Goal: Entertainment & Leisure: Consume media (video, audio)

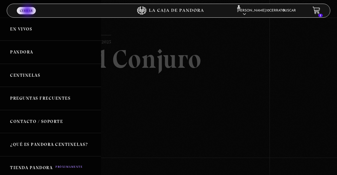
scroll to position [63, 0]
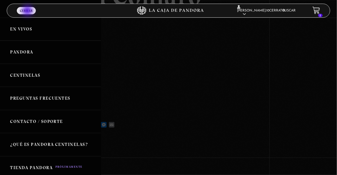
click at [25, 33] on link "En vivos" at bounding box center [50, 29] width 101 height 23
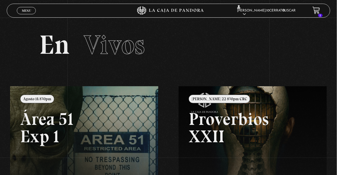
click at [92, 135] on link at bounding box center [178, 173] width 337 height 175
